Goal: Information Seeking & Learning: Learn about a topic

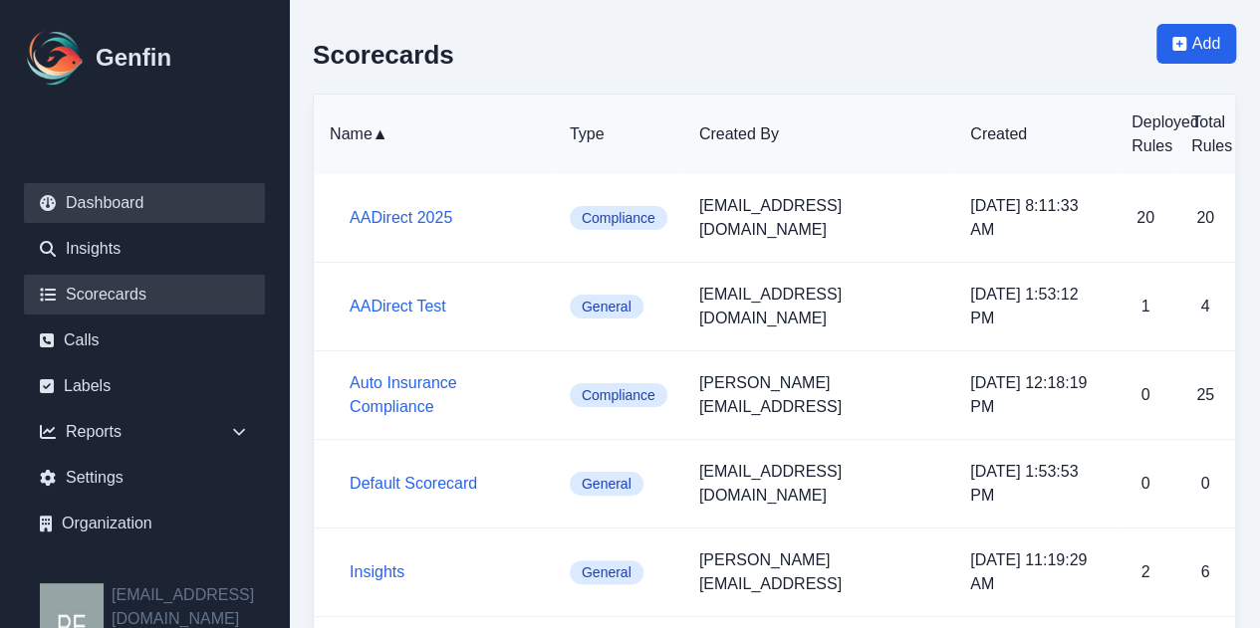
click at [132, 196] on link "Dashboard" at bounding box center [144, 203] width 241 height 40
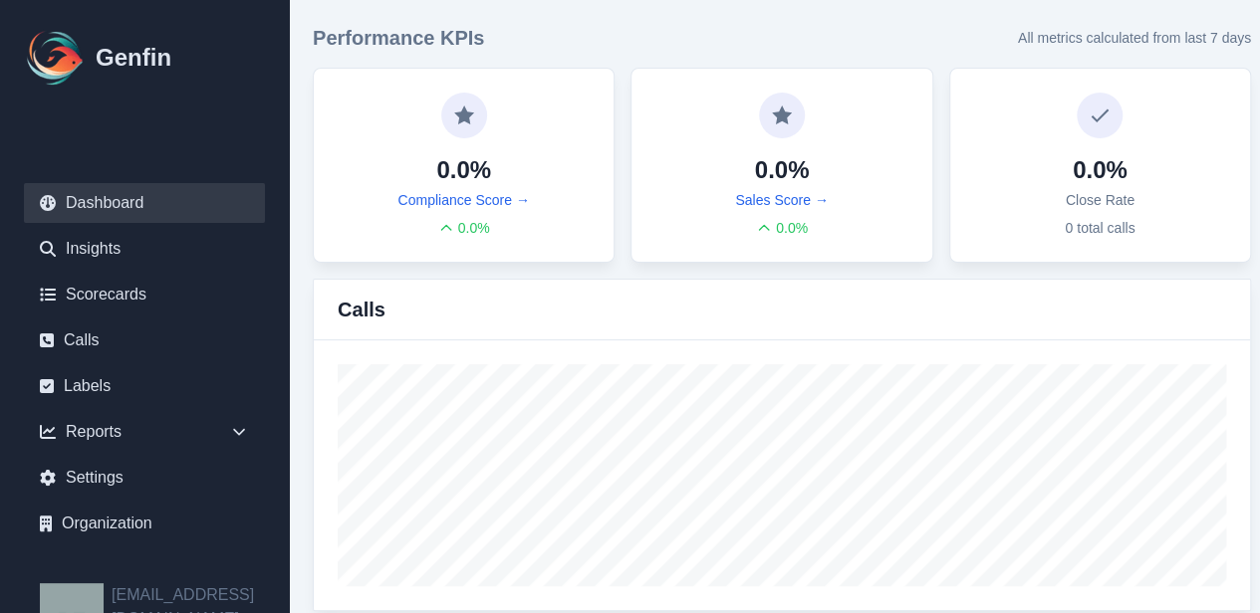
scroll to position [0, 4]
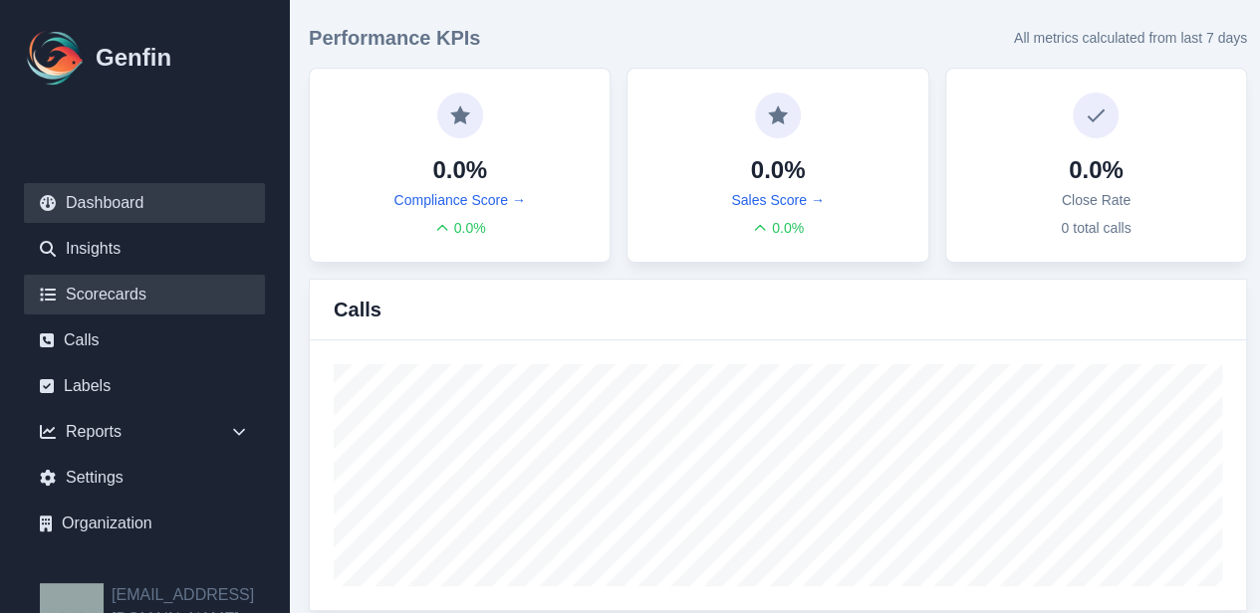
click at [156, 296] on link "Scorecards" at bounding box center [144, 295] width 241 height 40
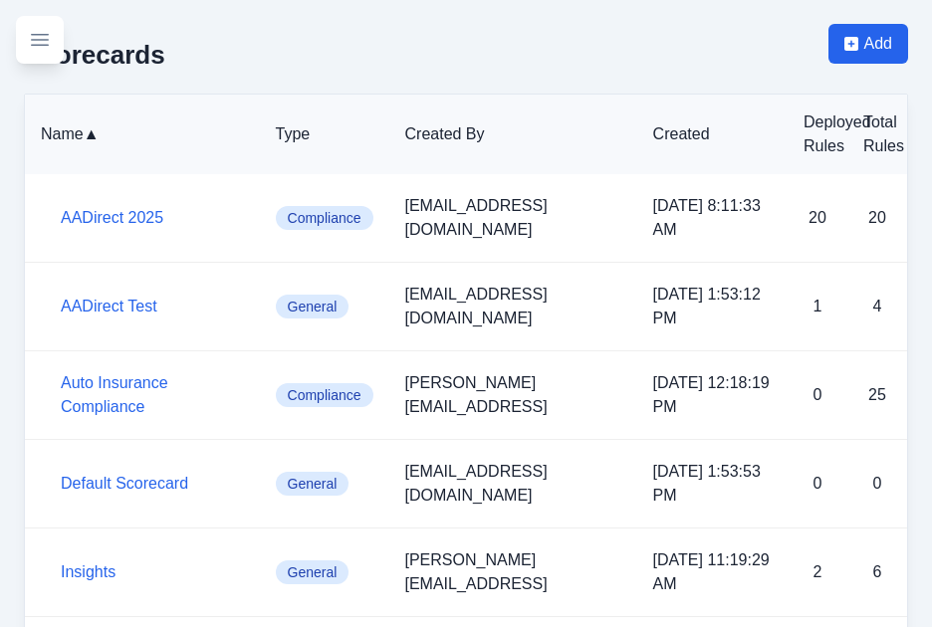
click at [44, 38] on icon "Toggle sidebar" at bounding box center [40, 40] width 24 height 24
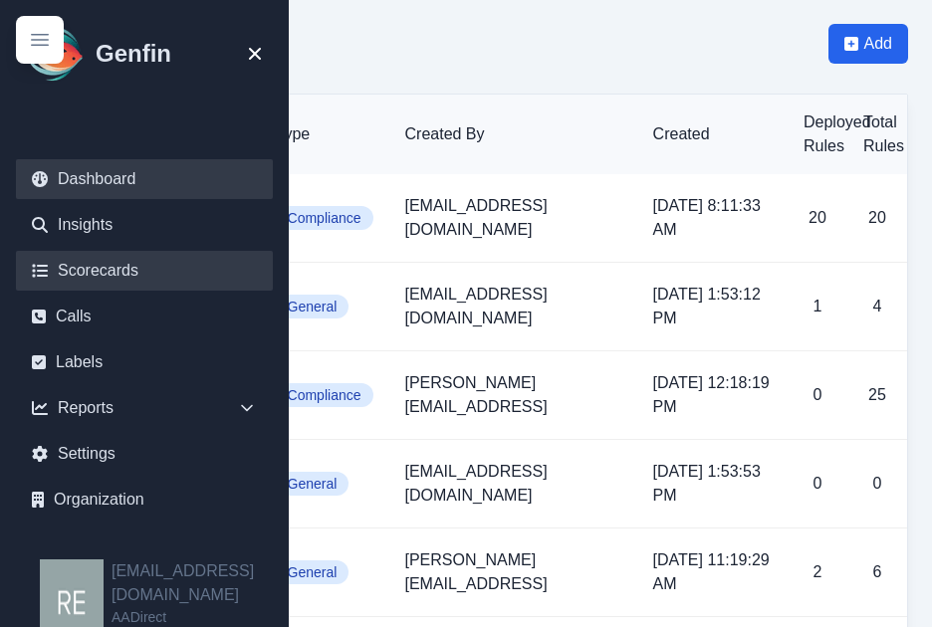
click at [168, 177] on link "Dashboard" at bounding box center [144, 179] width 257 height 40
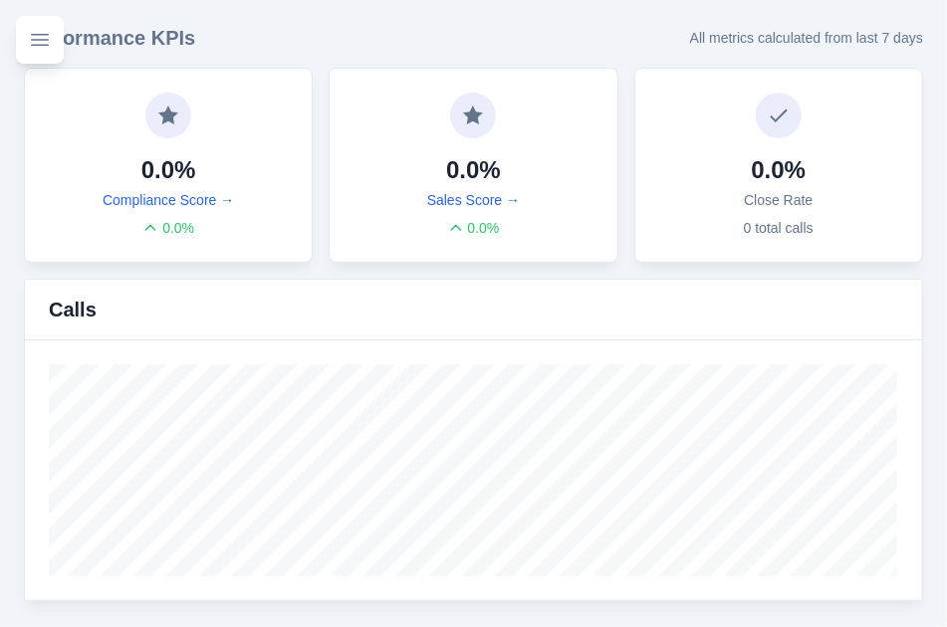
click at [40, 45] on icon "Toggle sidebar" at bounding box center [40, 40] width 18 height 12
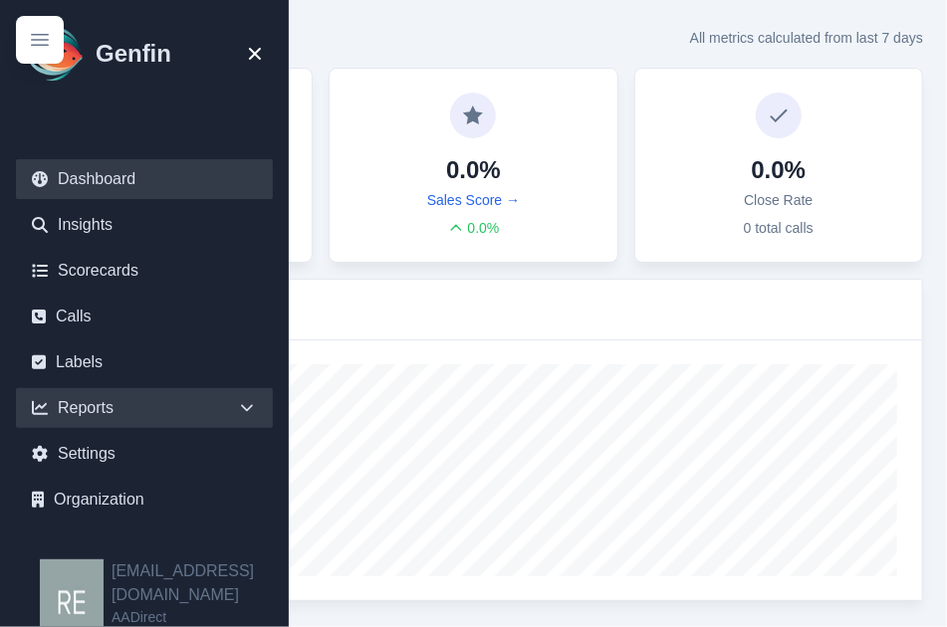
click at [141, 413] on div "Reports" at bounding box center [144, 408] width 257 height 40
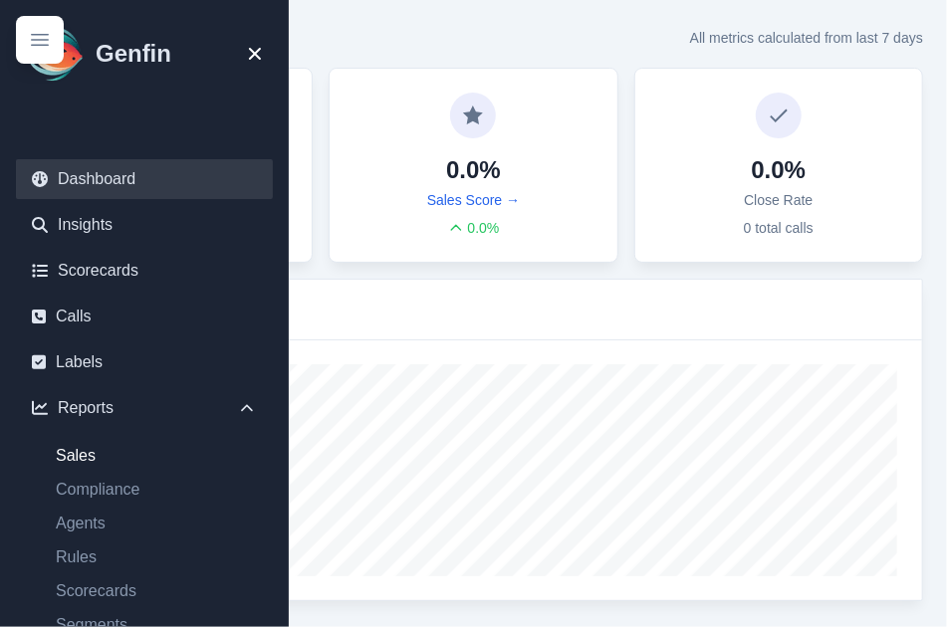
click at [118, 465] on link "Sales" at bounding box center [156, 456] width 233 height 24
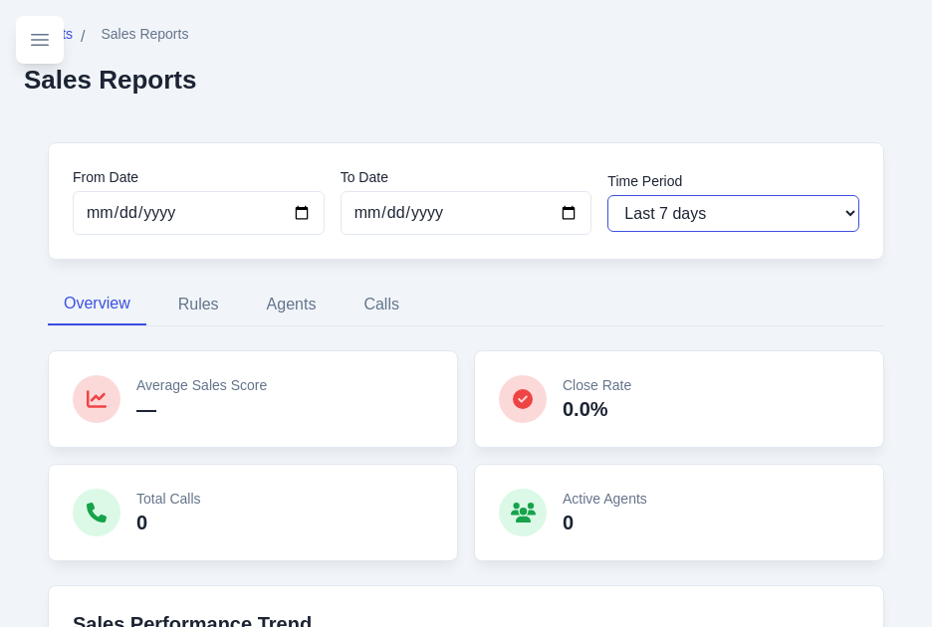
click at [835, 208] on select "Last 7 days Last 14 days Last 30 days Last 90 days Last 180 days Last 365 days …" at bounding box center [734, 213] width 252 height 37
select select "180"
click at [608, 195] on select "Last 7 days Last 14 days Last 30 days Last 90 days Last 180 days Last 365 days …" at bounding box center [734, 213] width 252 height 37
type input "[DATE]"
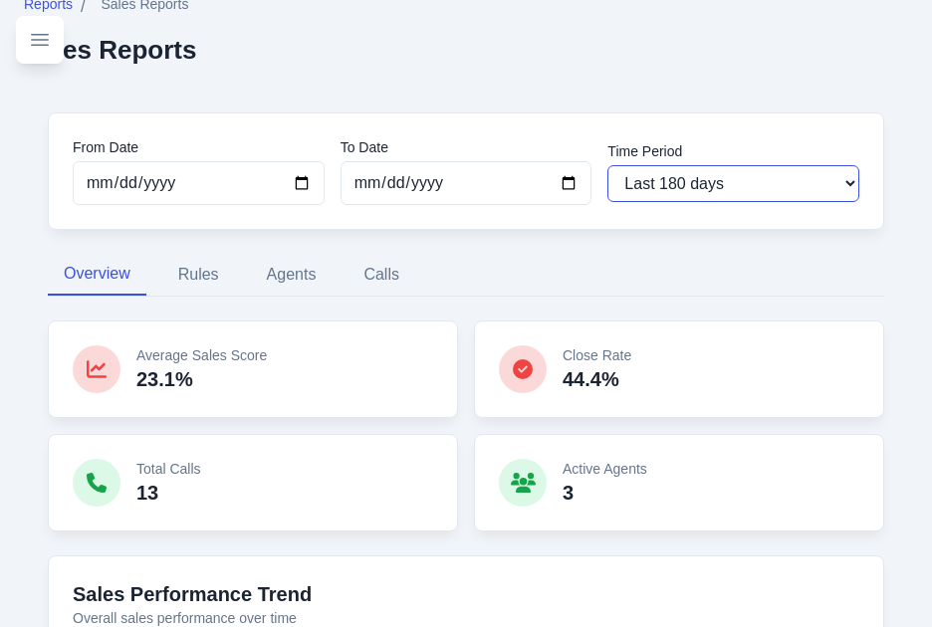
scroll to position [35, 0]
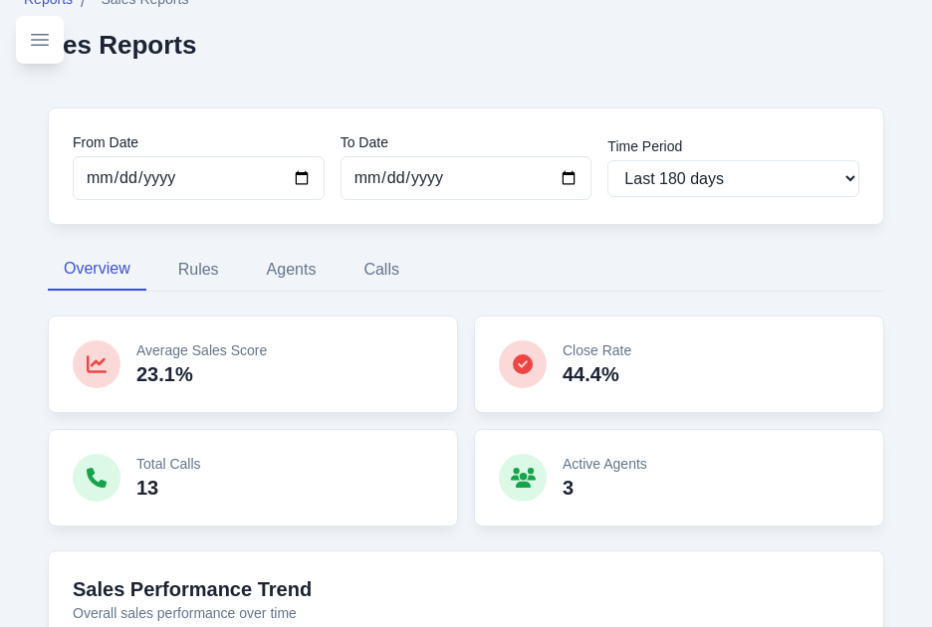
click at [52, 35] on button "Toggle sidebar" at bounding box center [40, 40] width 48 height 48
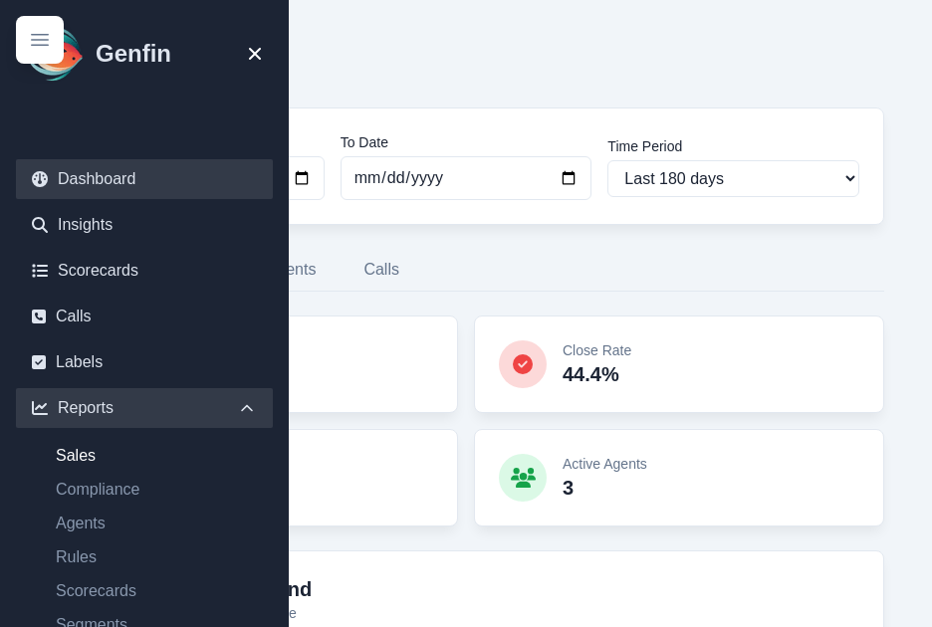
click at [96, 172] on link "Dashboard" at bounding box center [144, 179] width 257 height 40
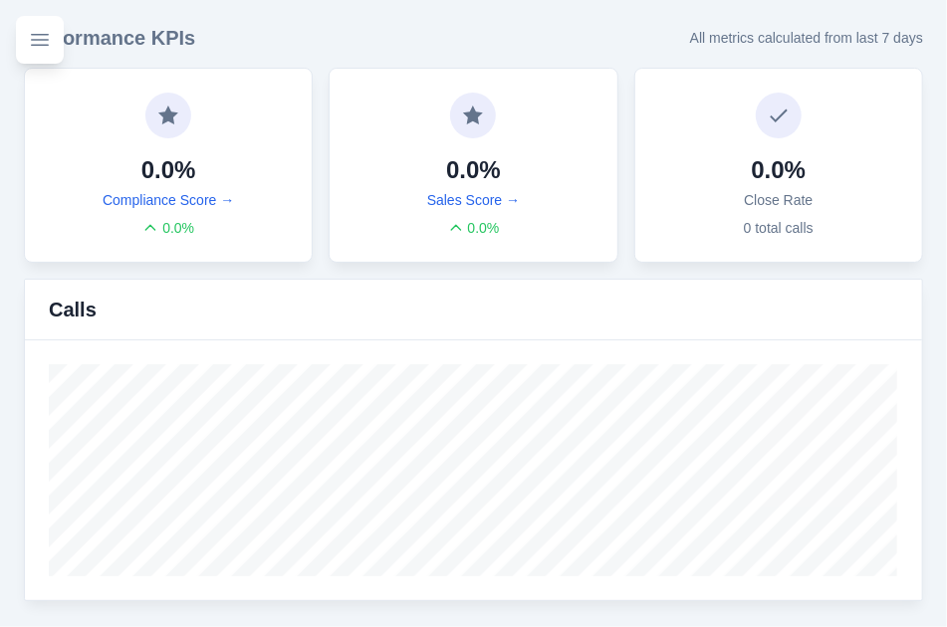
click at [22, 38] on button "Toggle sidebar" at bounding box center [40, 40] width 48 height 48
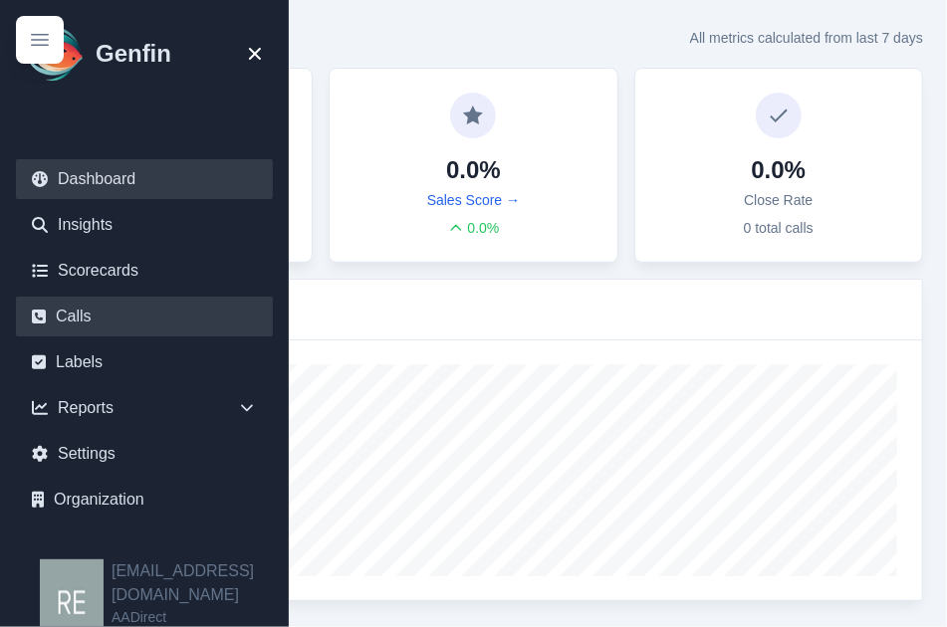
click at [82, 302] on link "Calls" at bounding box center [144, 317] width 257 height 40
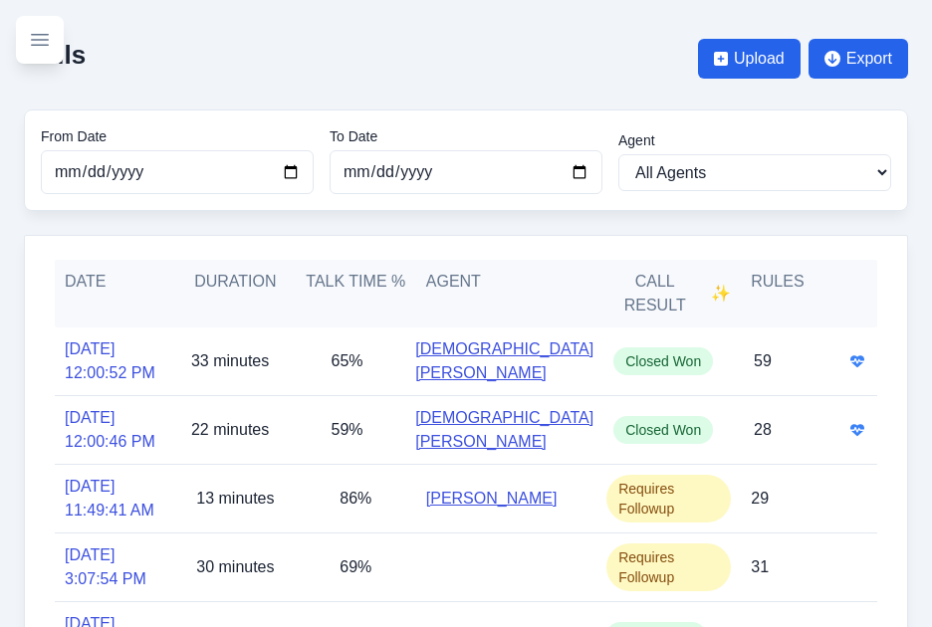
click at [62, 39] on button "Toggle sidebar" at bounding box center [40, 40] width 48 height 48
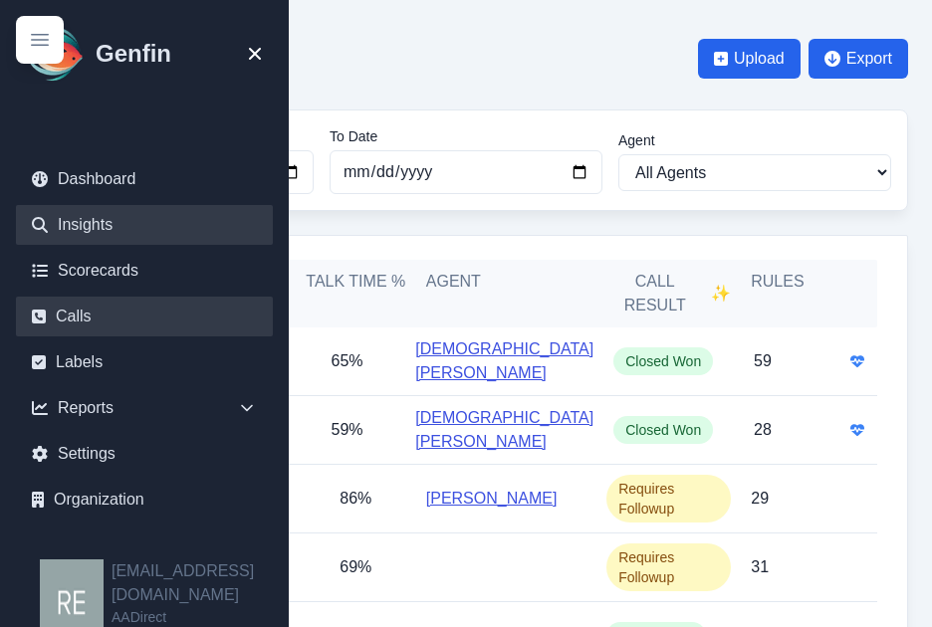
click at [157, 230] on link "Insights" at bounding box center [144, 225] width 257 height 40
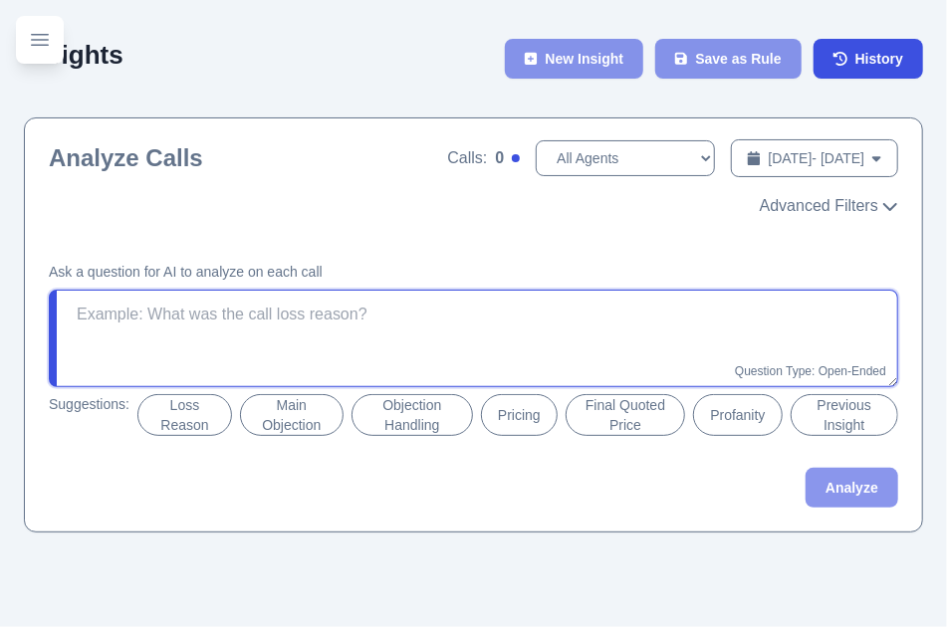
click at [391, 348] on textarea at bounding box center [474, 339] width 850 height 98
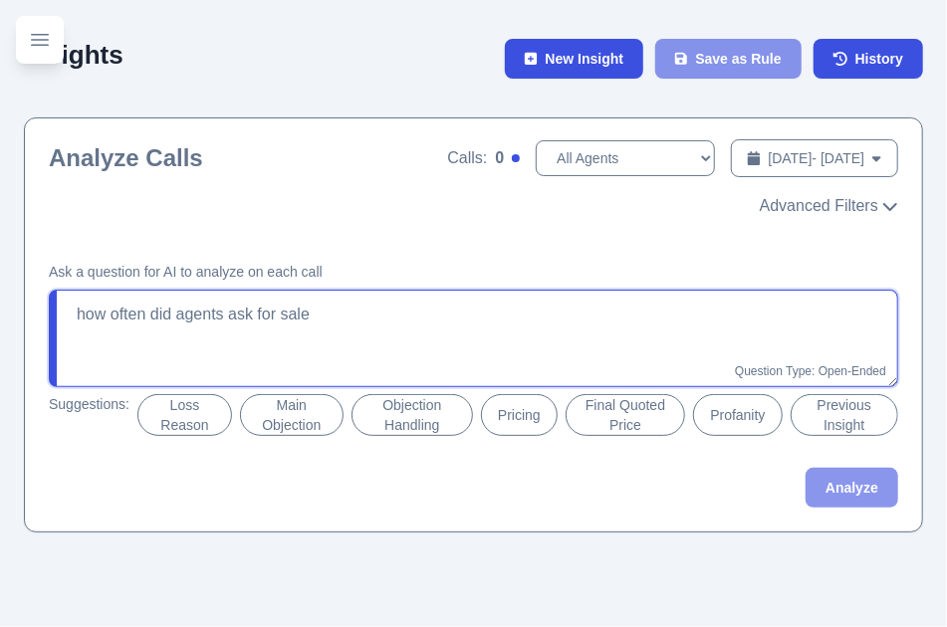
type textarea "how often did agents ask for sale"
click at [558, 321] on textarea "how often did agents ask for sale" at bounding box center [474, 339] width 850 height 98
click at [549, 326] on textarea "how often did agents ask for sale" at bounding box center [474, 339] width 850 height 98
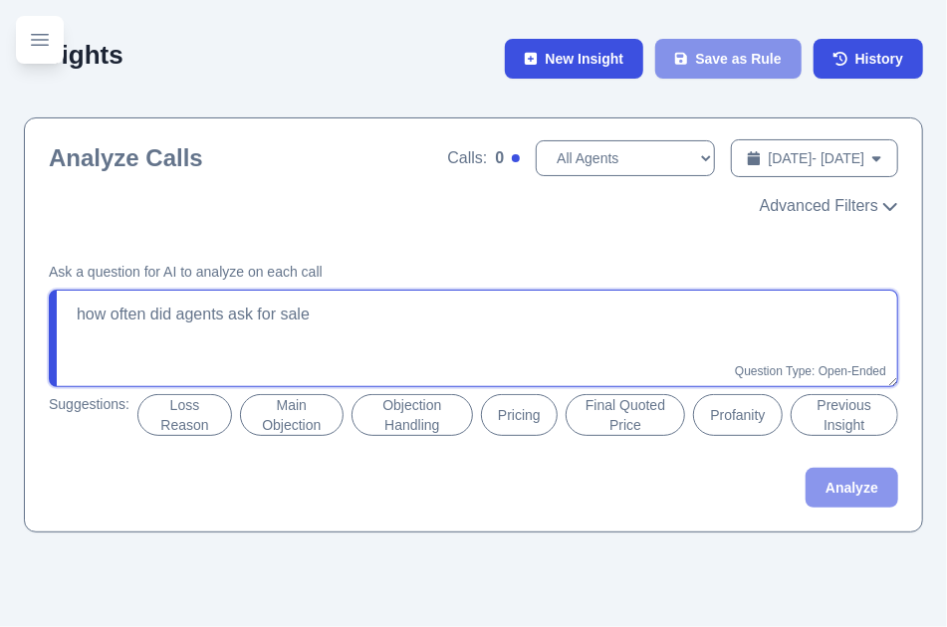
click at [549, 326] on textarea "how often did agents ask for sale" at bounding box center [474, 339] width 850 height 98
click at [611, 293] on textarea "how often did agents ask for sale" at bounding box center [474, 339] width 850 height 98
click at [592, 315] on textarea "how often did agents ask for sale" at bounding box center [474, 339] width 850 height 98
click at [584, 321] on textarea "how often did agents ask for sale" at bounding box center [474, 339] width 850 height 98
click at [570, 325] on textarea "how often did agents ask for sale" at bounding box center [474, 339] width 850 height 98
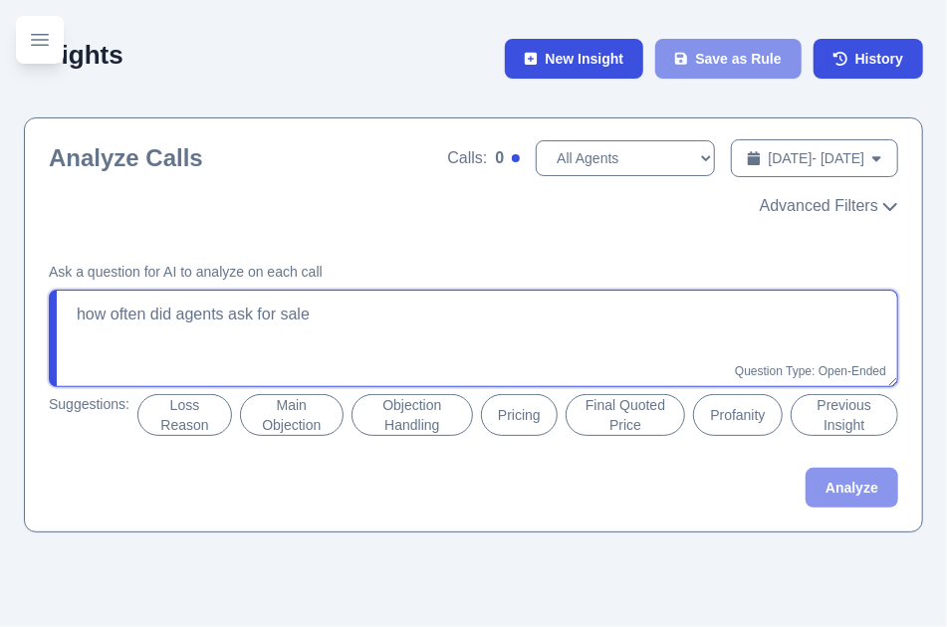
click at [570, 325] on textarea "how often did agents ask for sale" at bounding box center [474, 339] width 850 height 98
click at [556, 329] on textarea "how often did agents ask for sale" at bounding box center [474, 339] width 850 height 98
click at [574, 337] on textarea "how often did agents ask for sale" at bounding box center [474, 339] width 850 height 98
click at [572, 328] on textarea "how often did agents ask for sale" at bounding box center [474, 339] width 850 height 98
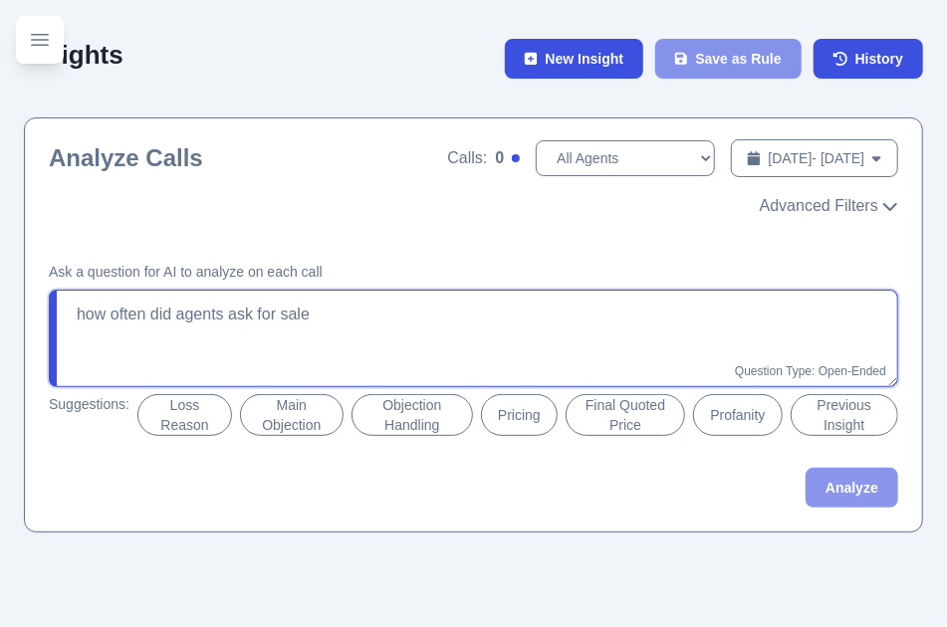
click at [572, 328] on textarea "how often did agents ask for sale" at bounding box center [474, 339] width 850 height 98
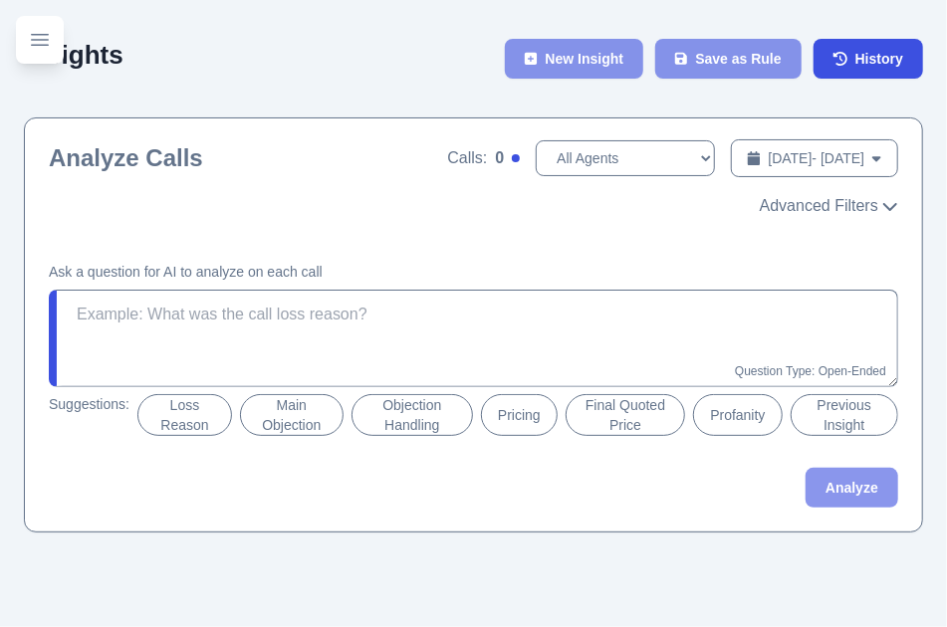
click at [739, 414] on button "Profanity" at bounding box center [737, 415] width 89 height 42
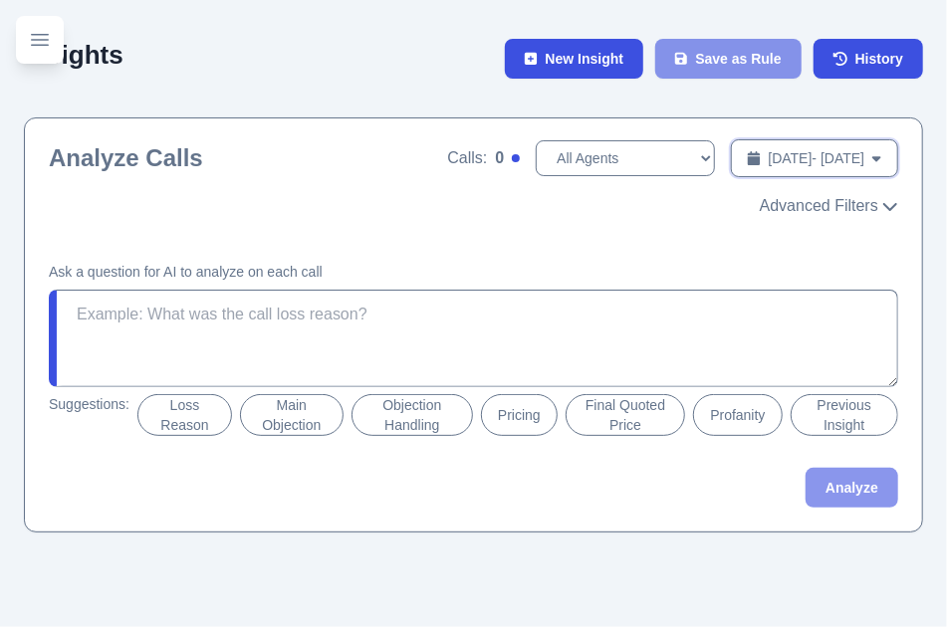
click at [864, 165] on span "[DATE] - [DATE]" at bounding box center [817, 158] width 97 height 20
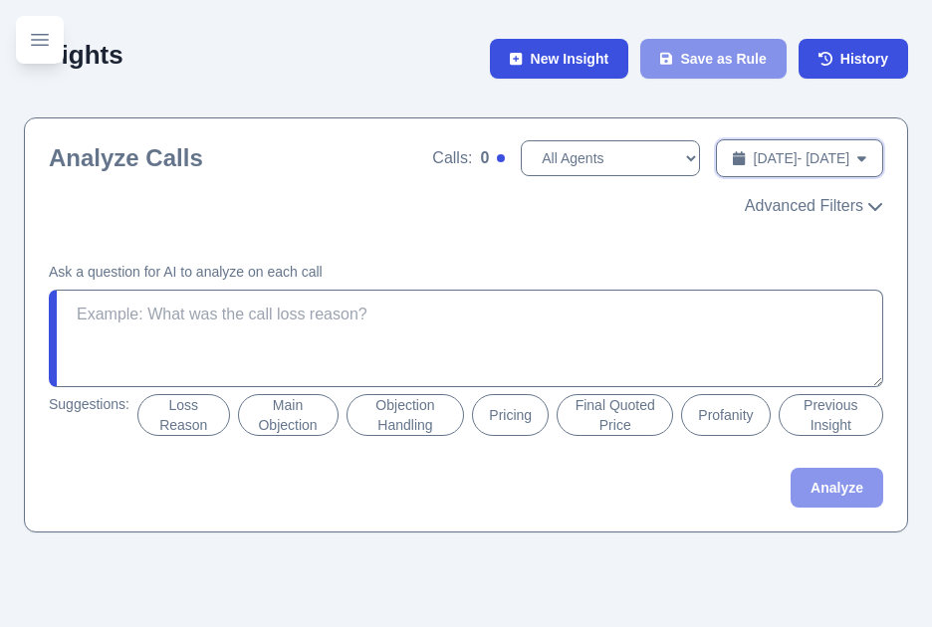
select select "7"
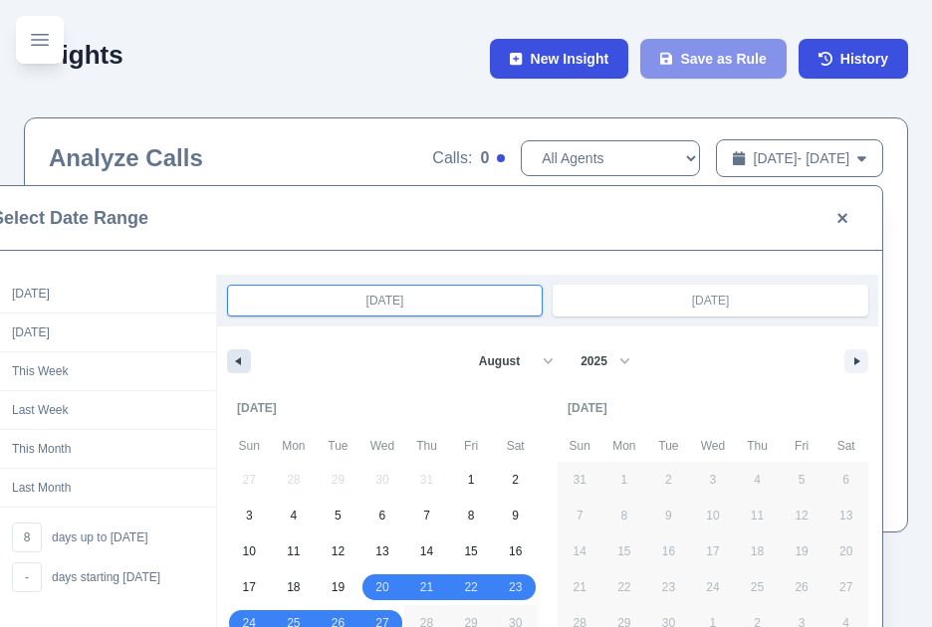
click at [235, 359] on icon "button" at bounding box center [236, 362] width 10 height 8
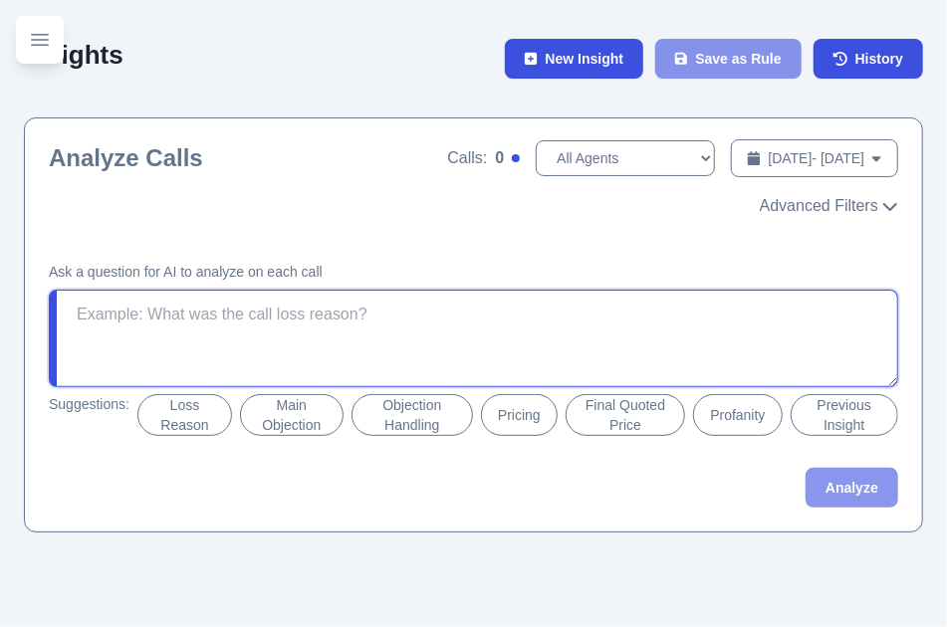
click at [749, 343] on textarea "Did the agent use profanity toward the customer? It doesn't count if the agent …" at bounding box center [474, 339] width 850 height 98
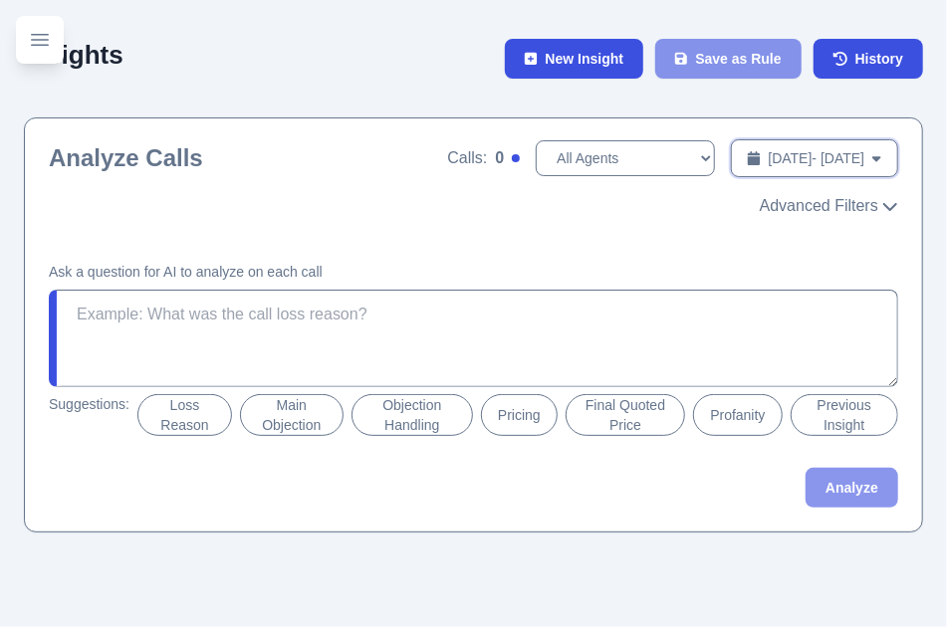
click at [874, 169] on button "[DATE] - [DATE] Date Range" at bounding box center [814, 158] width 167 height 38
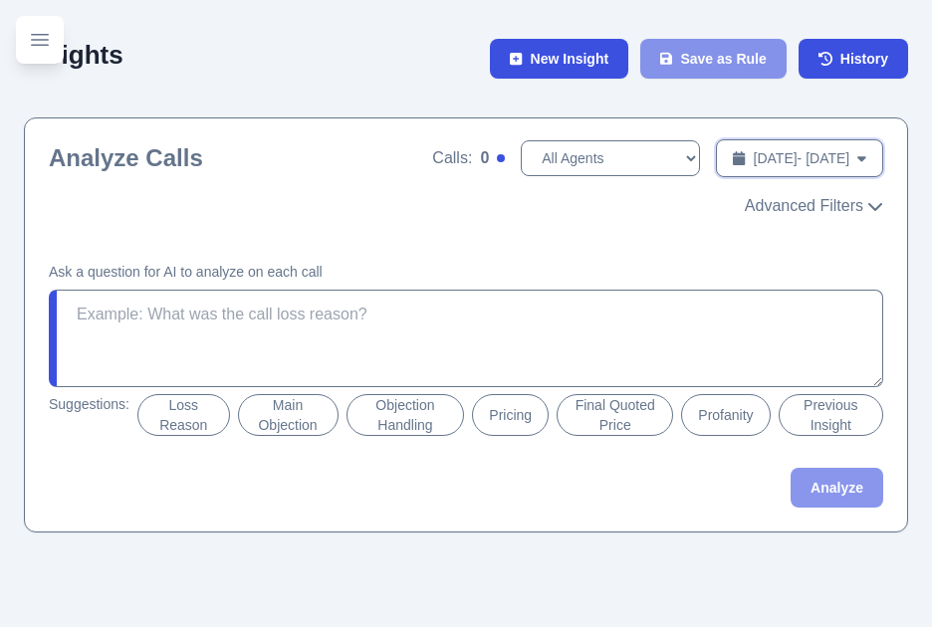
select select "6"
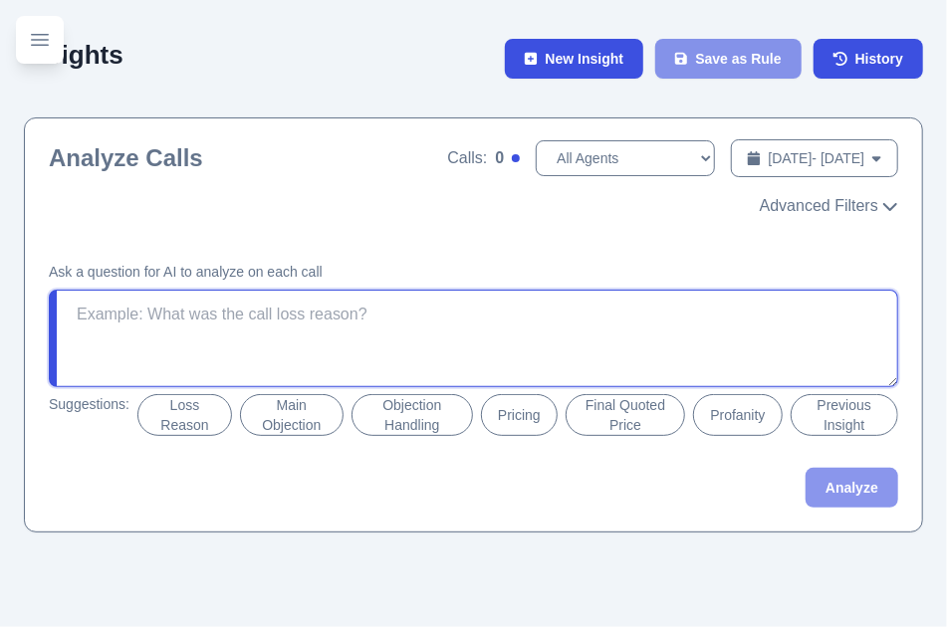
click at [793, 373] on textarea "Did the agent use profanity toward the customer? It doesn't count if the agent …" at bounding box center [474, 339] width 850 height 98
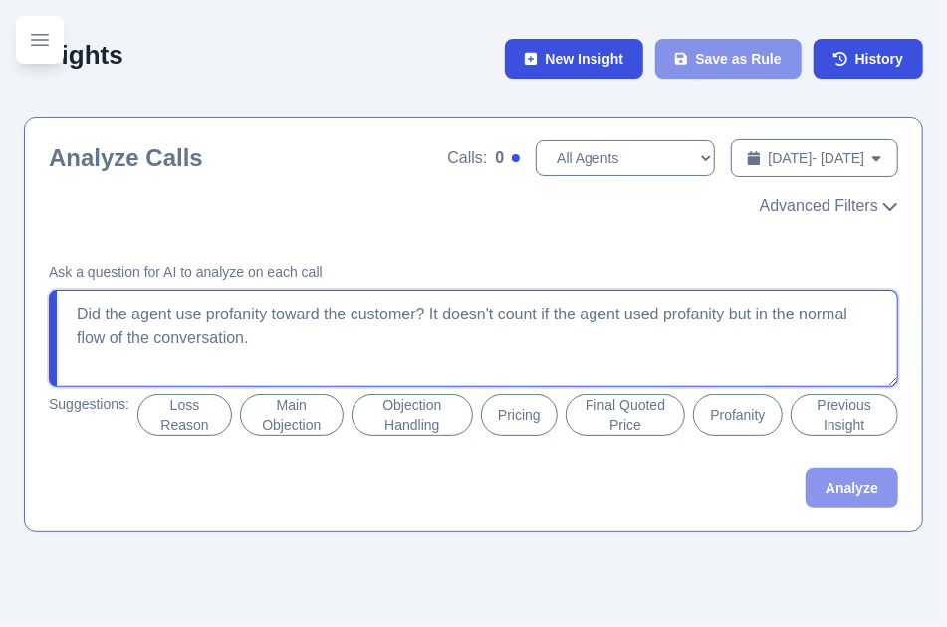
type textarea "Did the agent use profanity toward the customer? It doesn't count if the agent …"
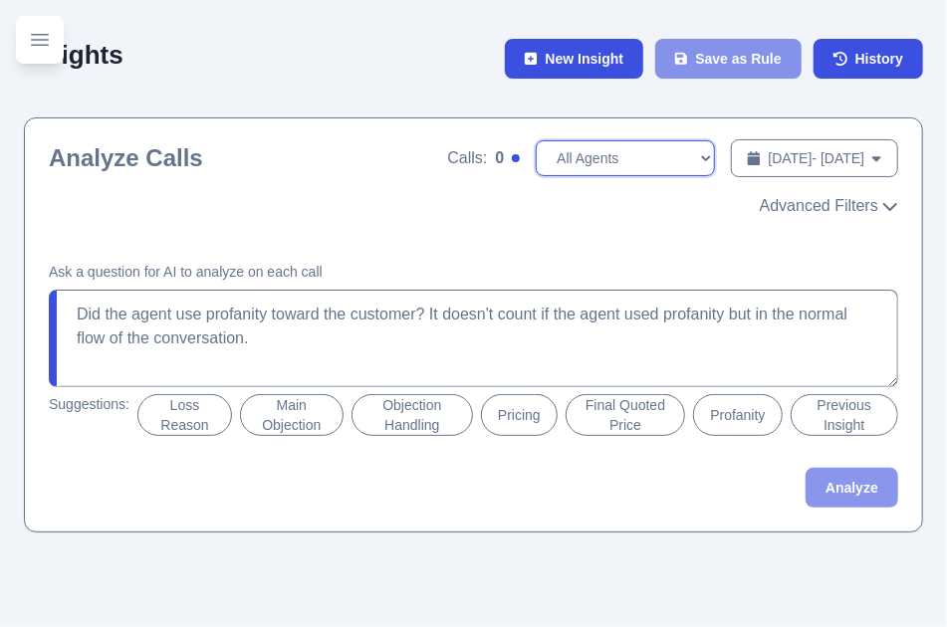
click at [615, 173] on select "All Agents" at bounding box center [625, 158] width 179 height 36
click at [769, 163] on span "[DATE] - [DATE]" at bounding box center [817, 158] width 97 height 20
select select "7"
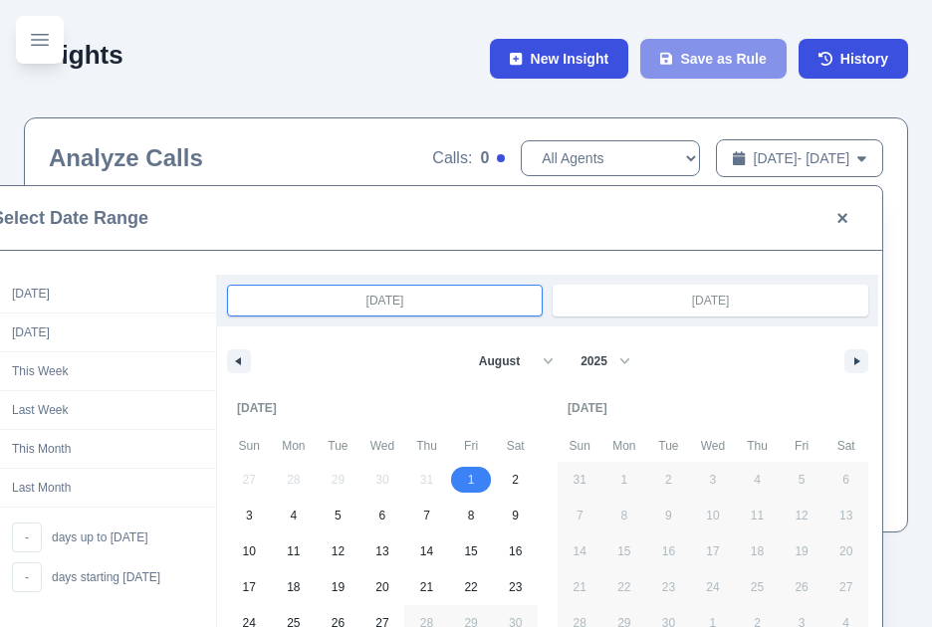
click at [843, 213] on button "×" at bounding box center [843, 218] width 32 height 32
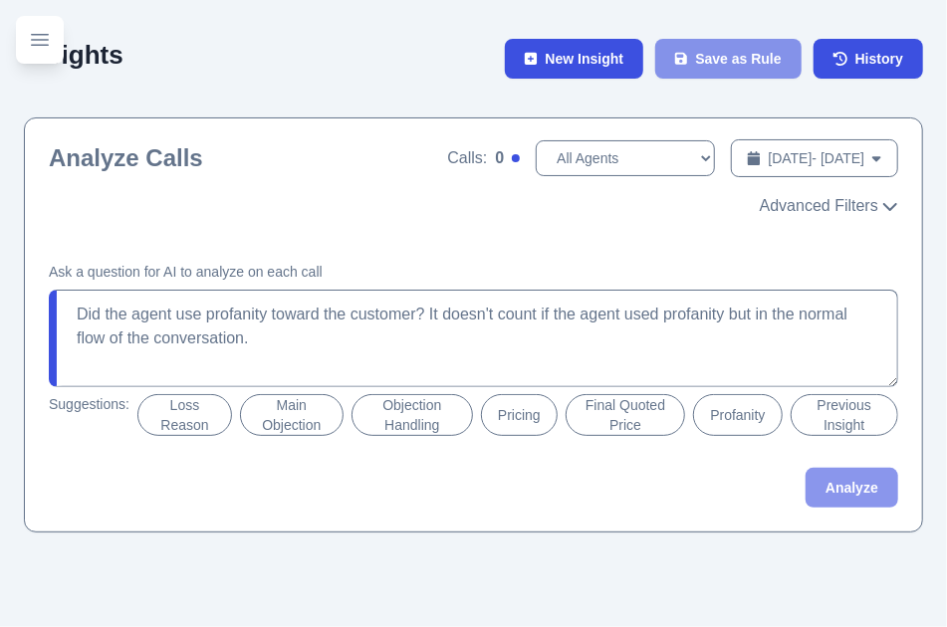
click at [34, 51] on icon "Toggle sidebar" at bounding box center [40, 40] width 24 height 24
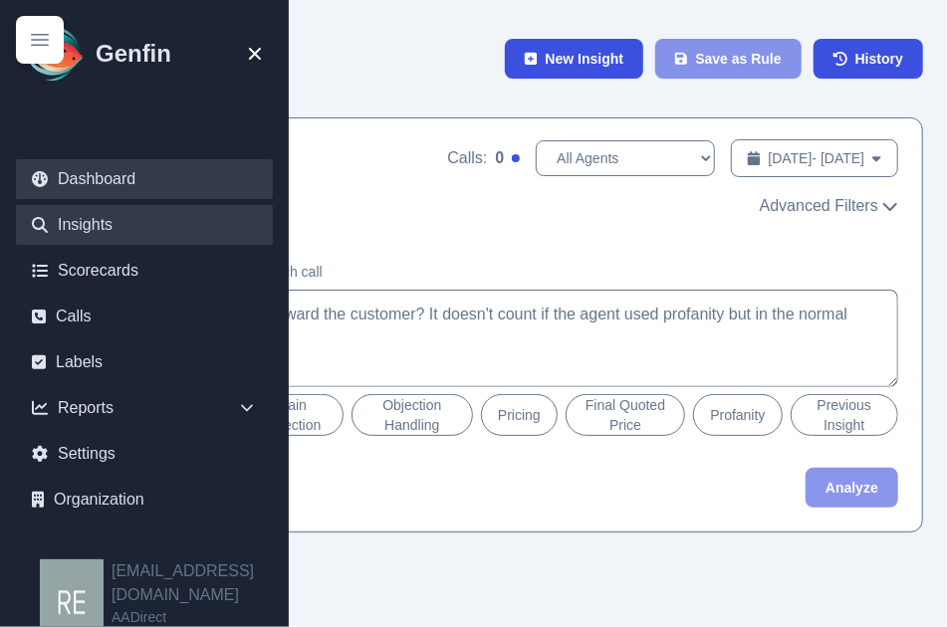
click at [152, 191] on link "Dashboard" at bounding box center [144, 179] width 257 height 40
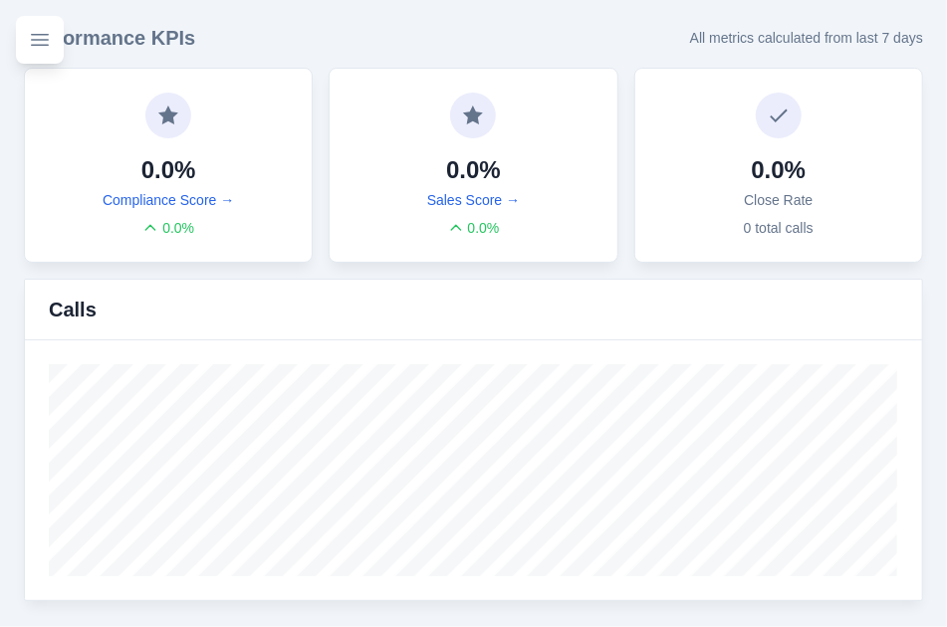
click at [35, 54] on button "Toggle sidebar" at bounding box center [40, 40] width 48 height 48
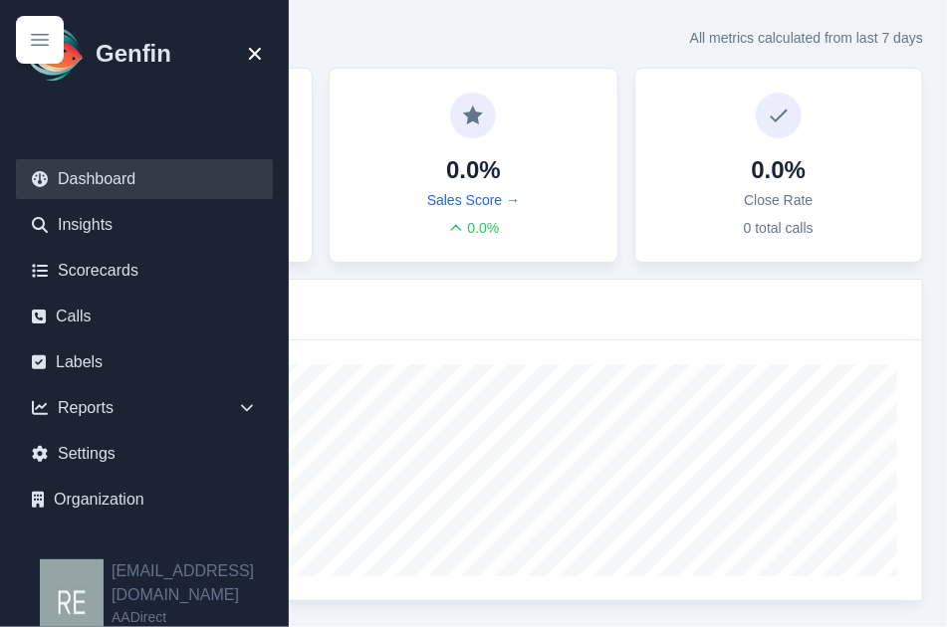
click at [68, 175] on link "Dashboard" at bounding box center [144, 179] width 257 height 40
click at [420, 280] on div "Calls" at bounding box center [473, 310] width 897 height 61
